Goal: Task Accomplishment & Management: Complete application form

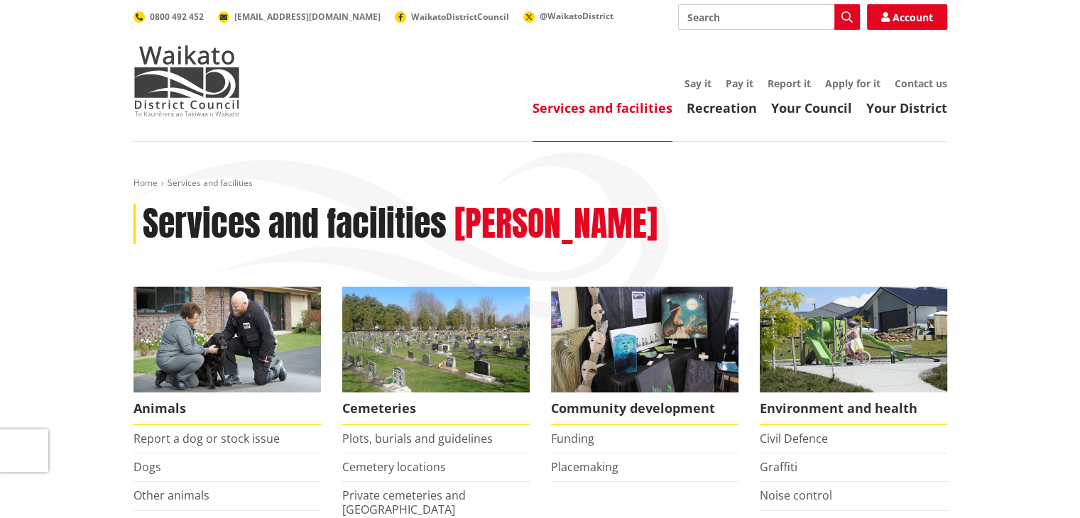
click at [304, 447] on li "Report a dog or stock issue" at bounding box center [226, 439] width 187 height 28
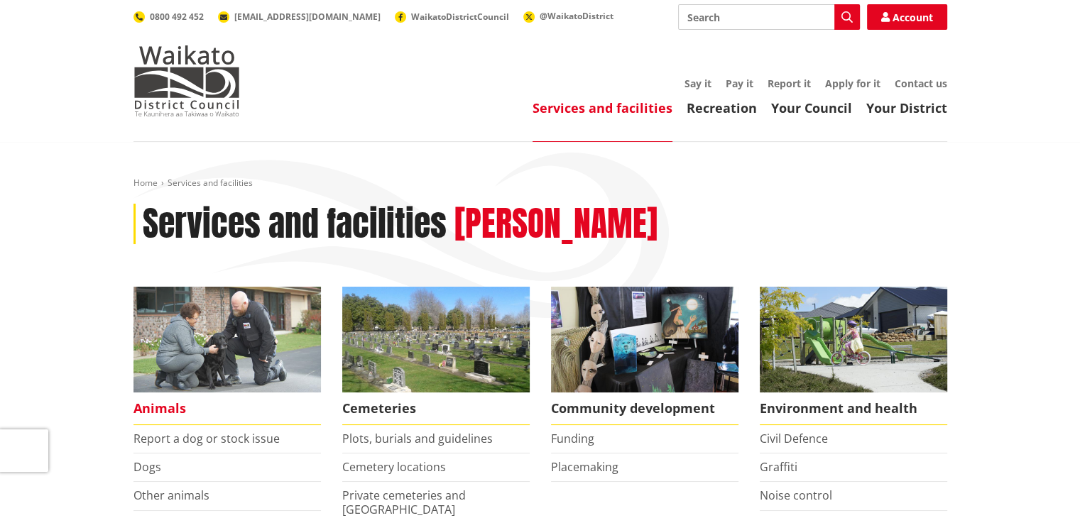
click at [196, 354] on img at bounding box center [226, 340] width 187 height 106
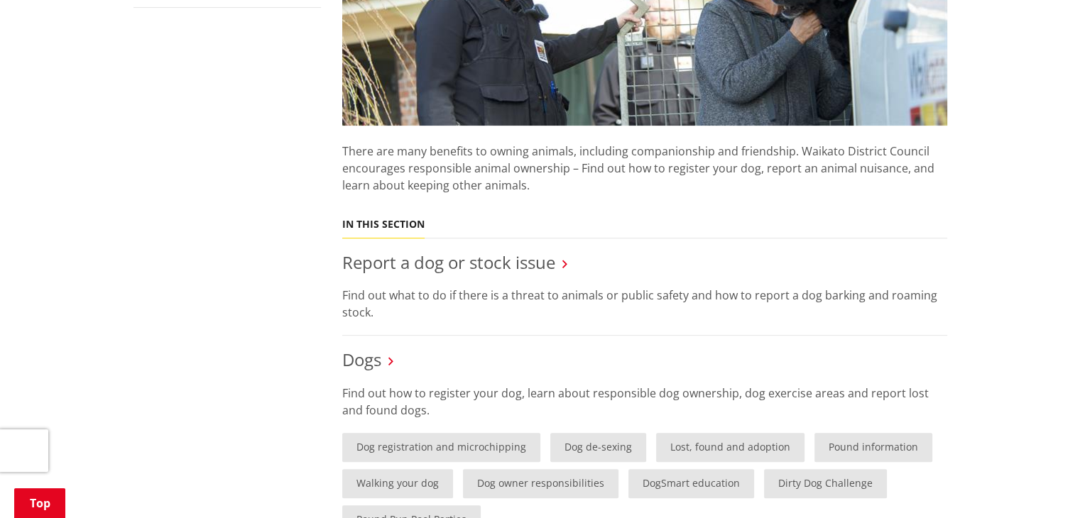
scroll to position [454, 0]
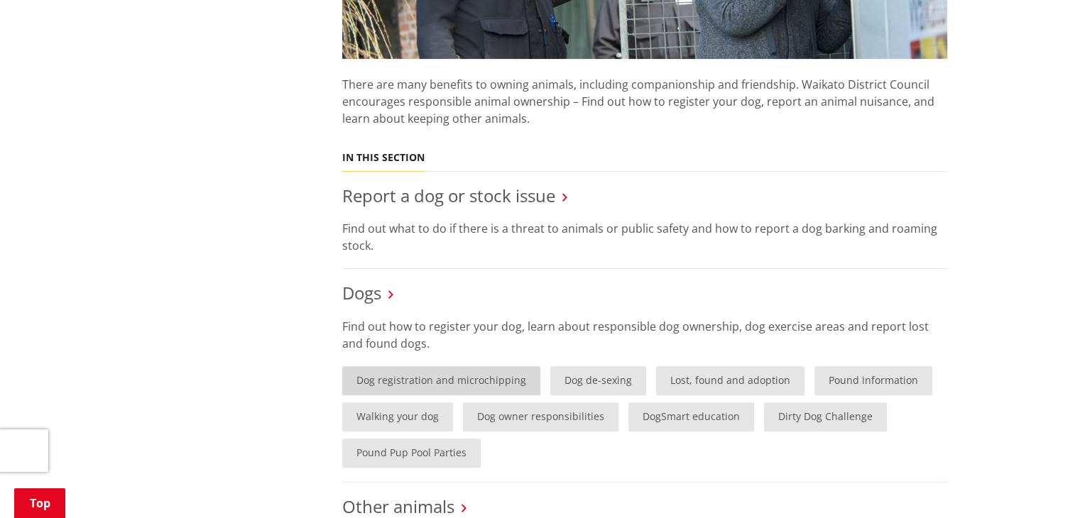
click at [443, 373] on link "Dog registration and microchipping" at bounding box center [441, 380] width 198 height 29
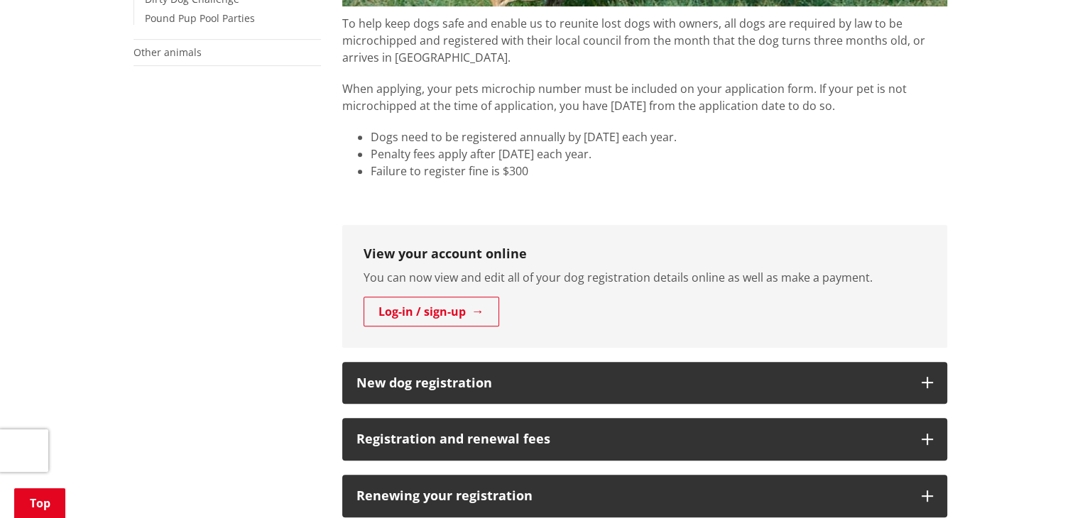
scroll to position [615, 0]
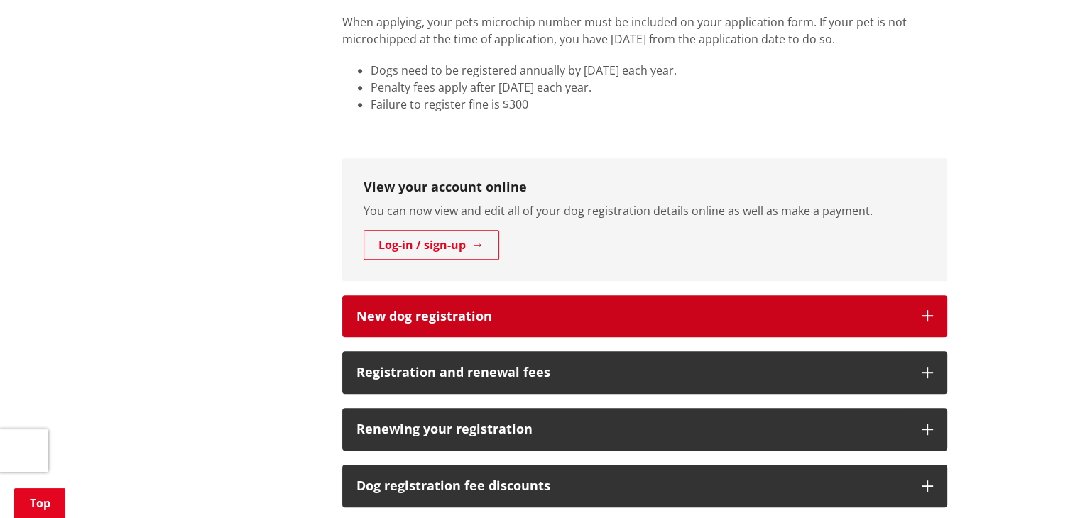
click at [538, 320] on h3 "New dog registration" at bounding box center [631, 317] width 551 height 14
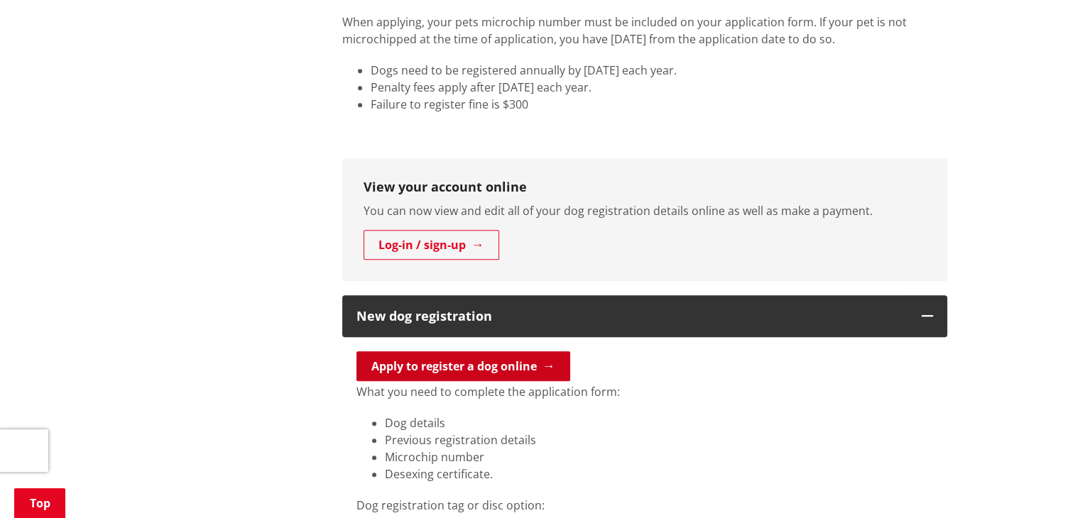
click at [508, 364] on link "Apply to register a dog online" at bounding box center [463, 366] width 214 height 30
